Goal: Navigation & Orientation: Understand site structure

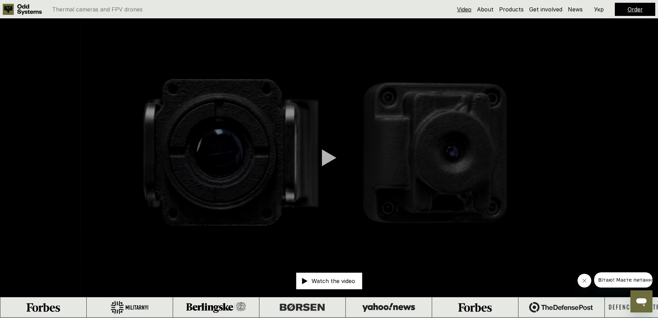
click at [466, 10] on link "Video" at bounding box center [464, 9] width 15 height 7
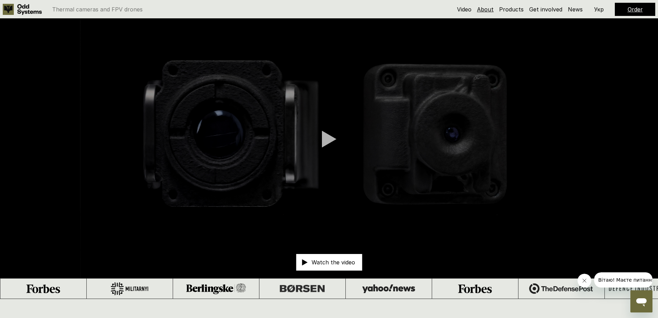
click at [486, 9] on link "About" at bounding box center [485, 9] width 17 height 7
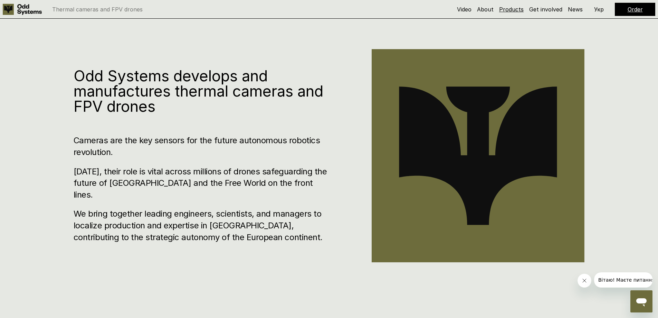
click at [506, 9] on link "Products" at bounding box center [511, 9] width 25 height 7
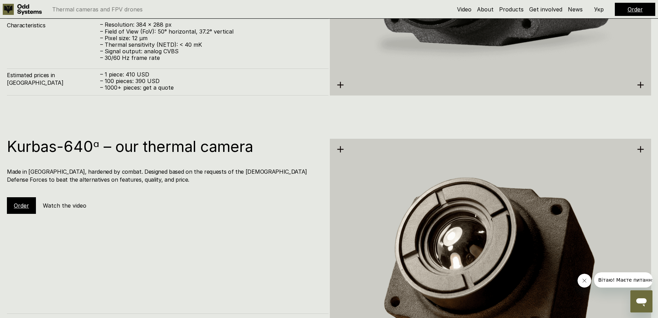
scroll to position [1533, 0]
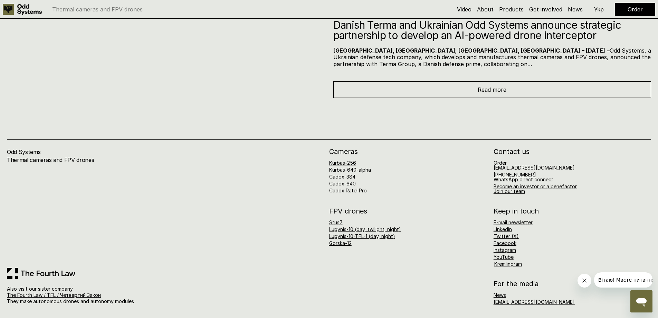
scroll to position [3783, 0]
